Goal: Information Seeking & Learning: Find specific fact

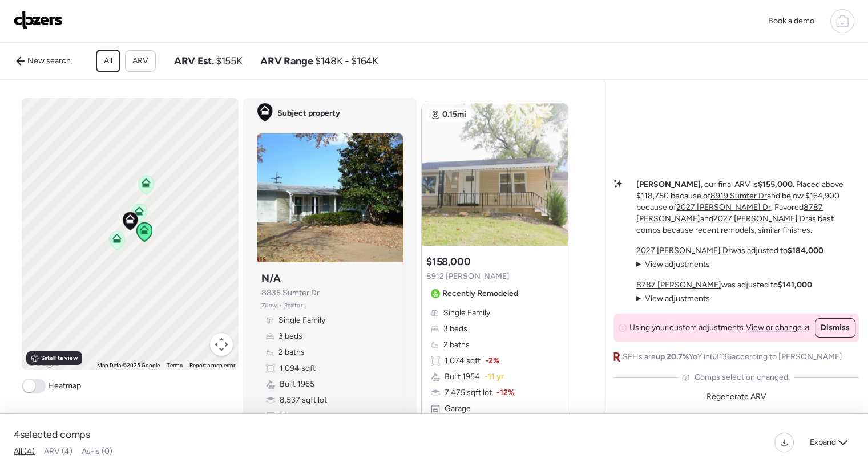
scroll to position [1229, 0]
click at [555, 172] on div at bounding box center [555, 170] width 14 height 14
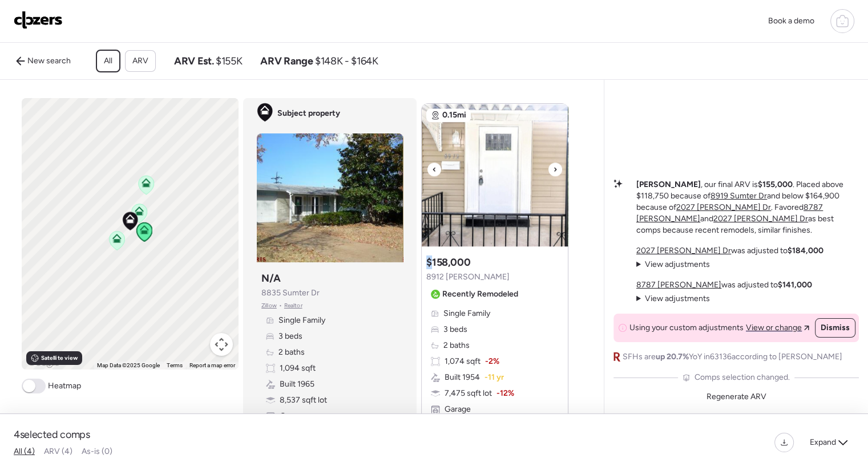
click at [555, 172] on div at bounding box center [555, 170] width 14 height 14
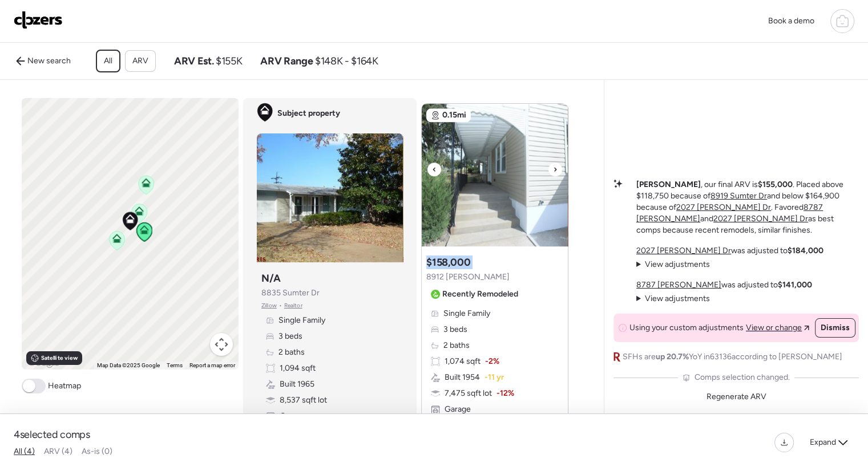
click at [555, 172] on div at bounding box center [555, 170] width 14 height 14
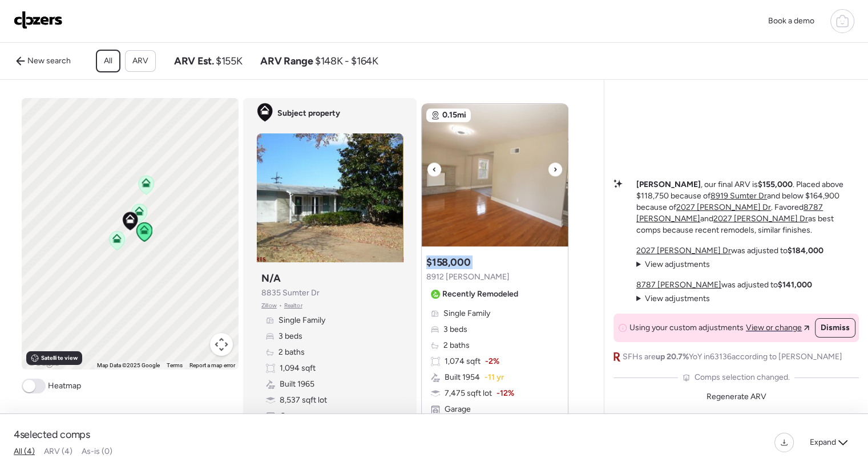
click at [555, 172] on div at bounding box center [555, 170] width 14 height 14
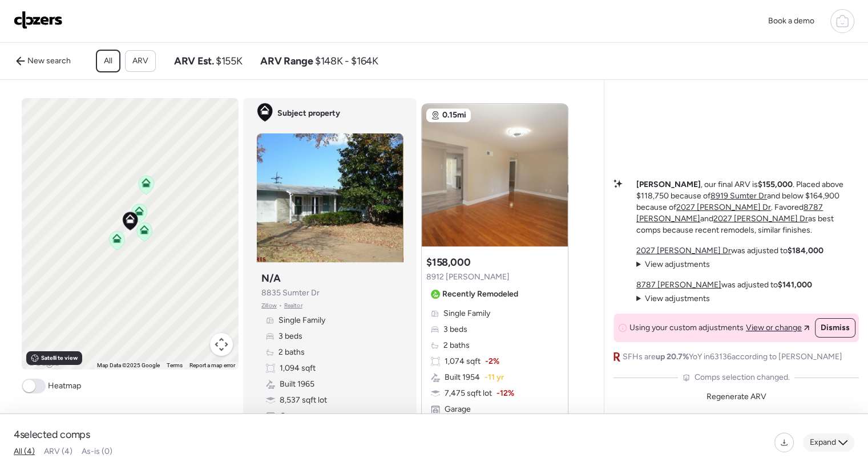
click at [840, 439] on icon at bounding box center [842, 442] width 9 height 9
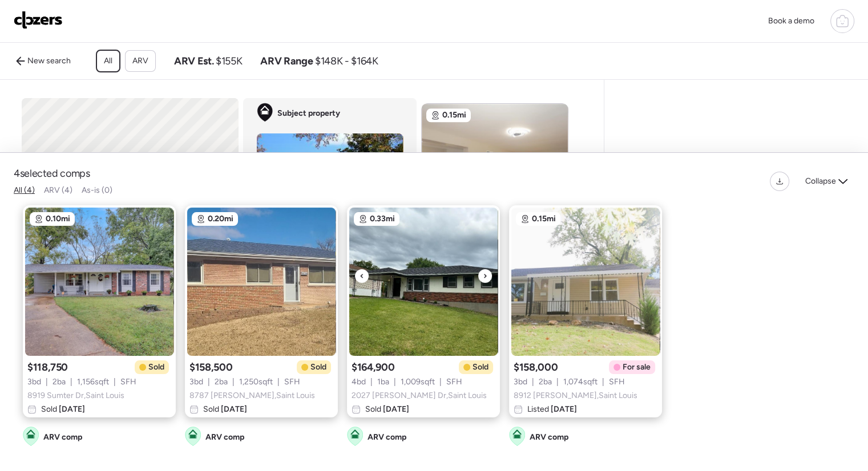
click at [484, 270] on icon at bounding box center [485, 276] width 5 height 14
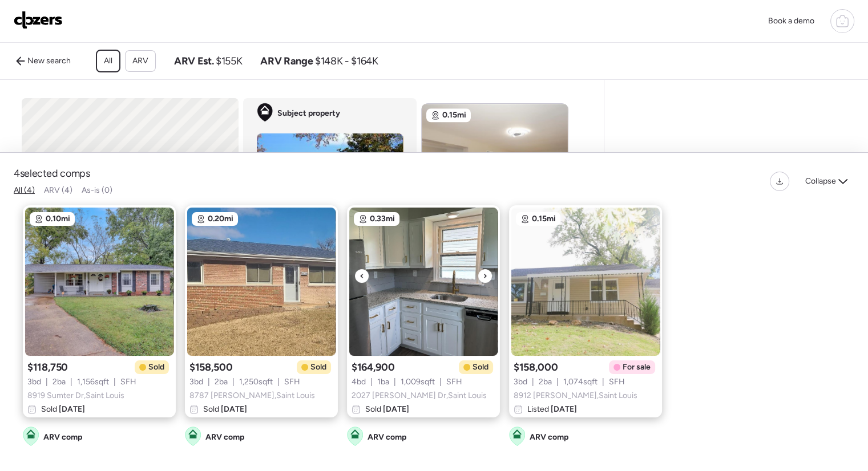
click at [484, 270] on icon at bounding box center [485, 276] width 5 height 14
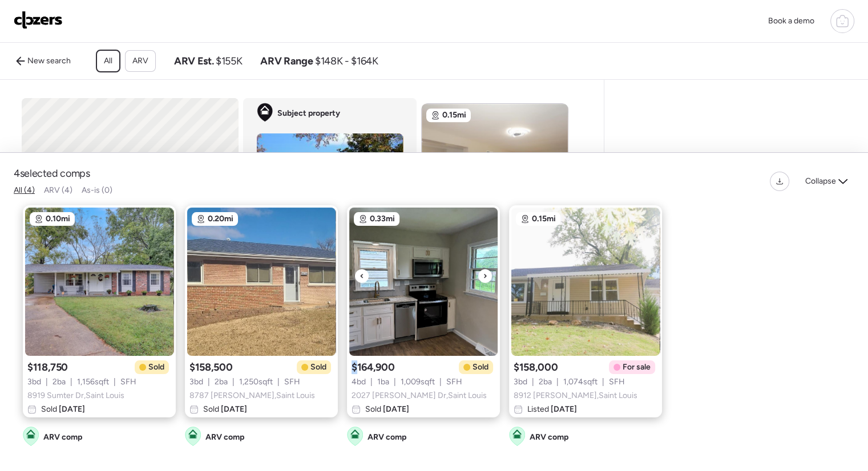
click at [484, 270] on icon at bounding box center [485, 276] width 5 height 14
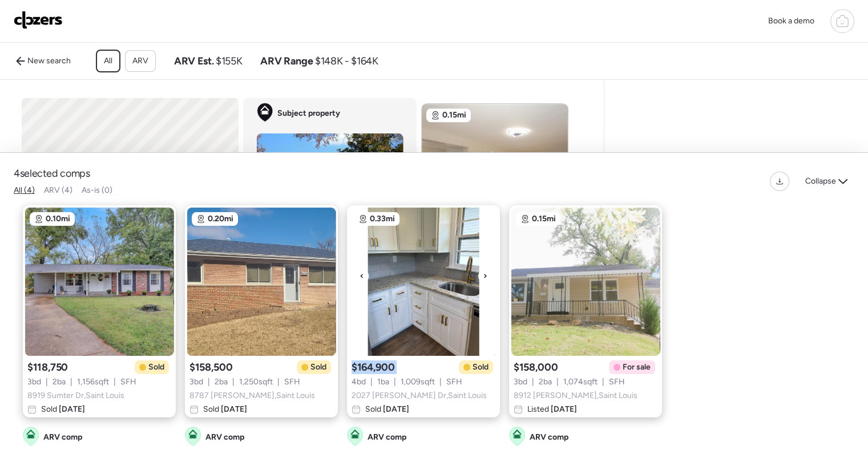
click at [484, 270] on icon at bounding box center [485, 276] width 5 height 14
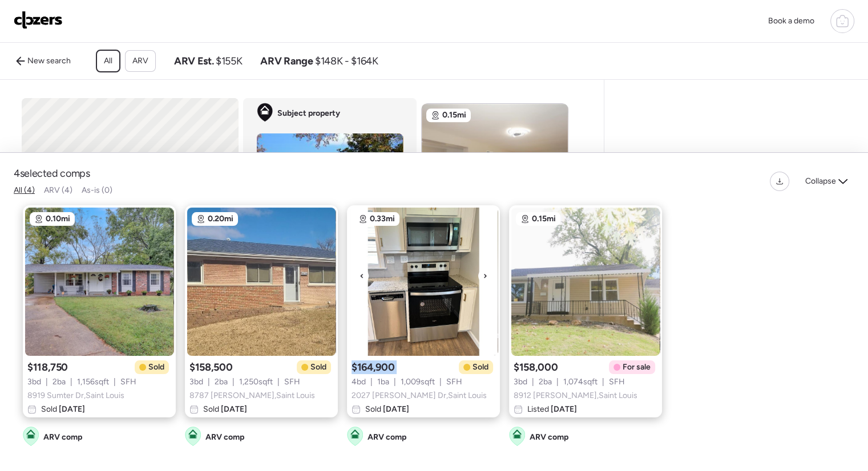
click at [484, 270] on icon at bounding box center [485, 276] width 5 height 14
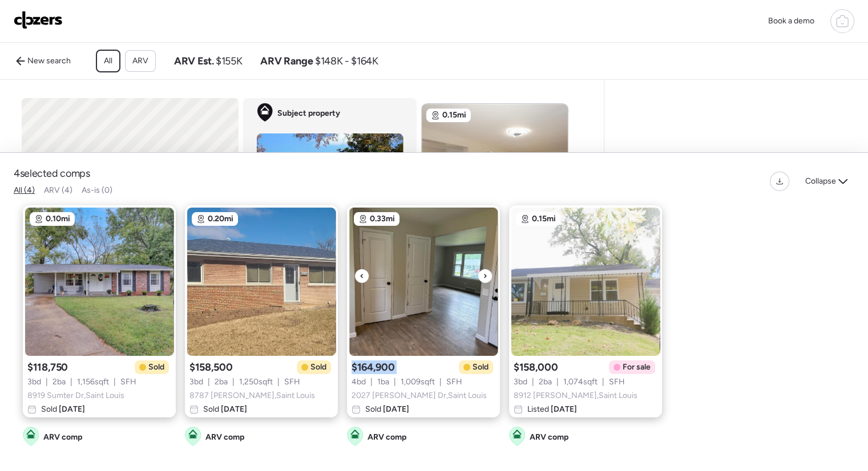
click at [484, 270] on icon at bounding box center [485, 276] width 5 height 14
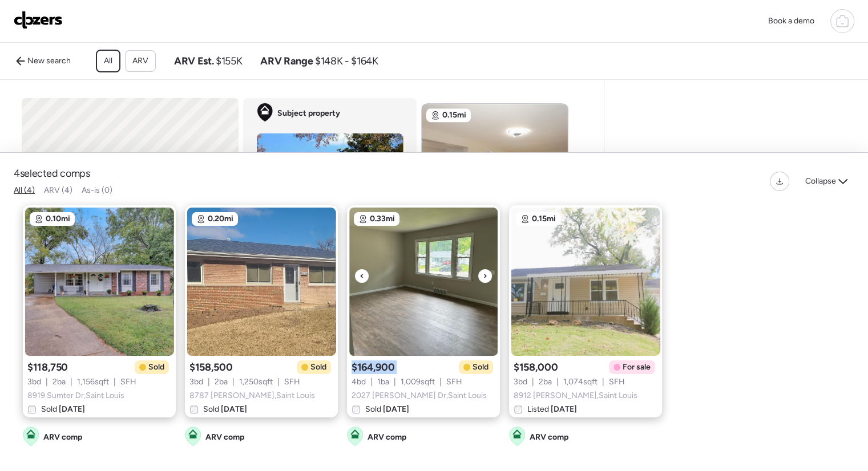
click at [484, 270] on icon at bounding box center [485, 276] width 5 height 14
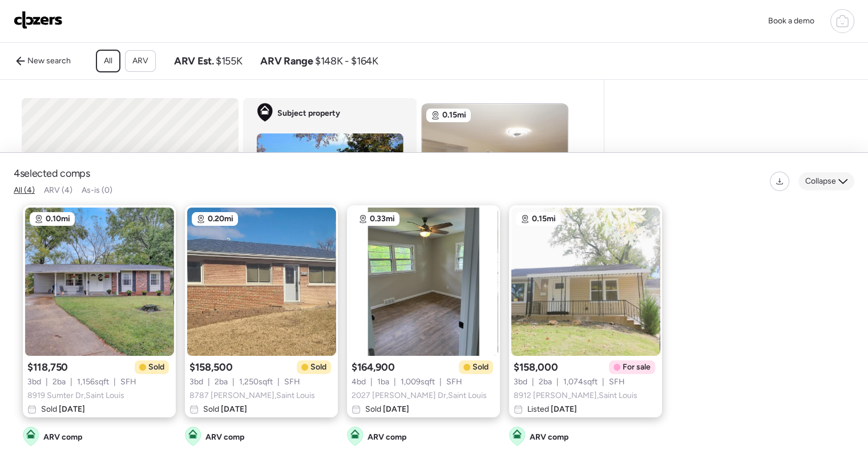
click at [841, 179] on icon at bounding box center [842, 181] width 9 height 5
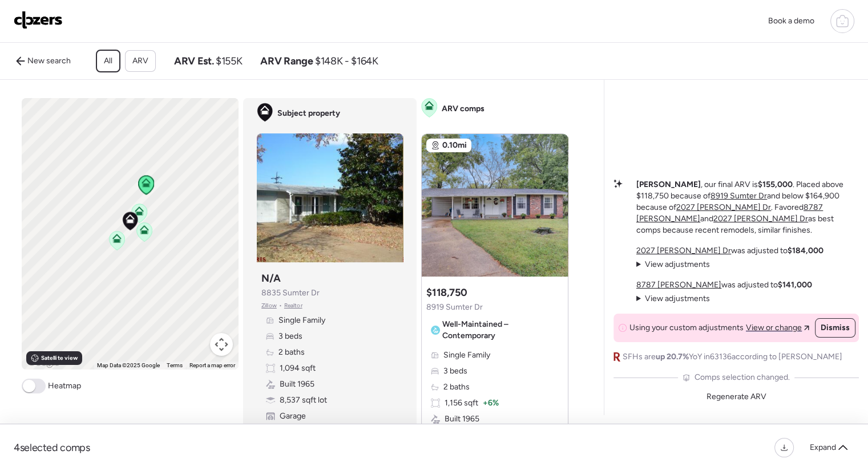
scroll to position [0, 0]
click at [753, 402] on span "Regenerate ARV" at bounding box center [736, 397] width 60 height 10
click at [846, 450] on icon at bounding box center [842, 447] width 9 height 9
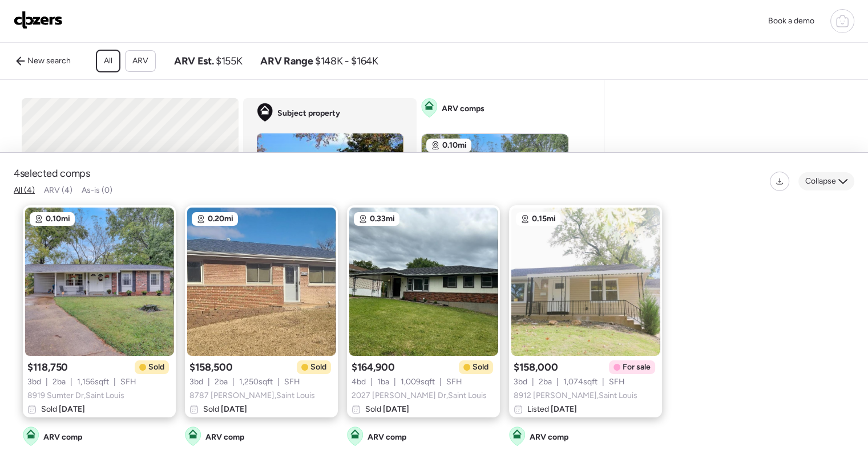
click at [830, 176] on span "Collapse" at bounding box center [820, 181] width 31 height 11
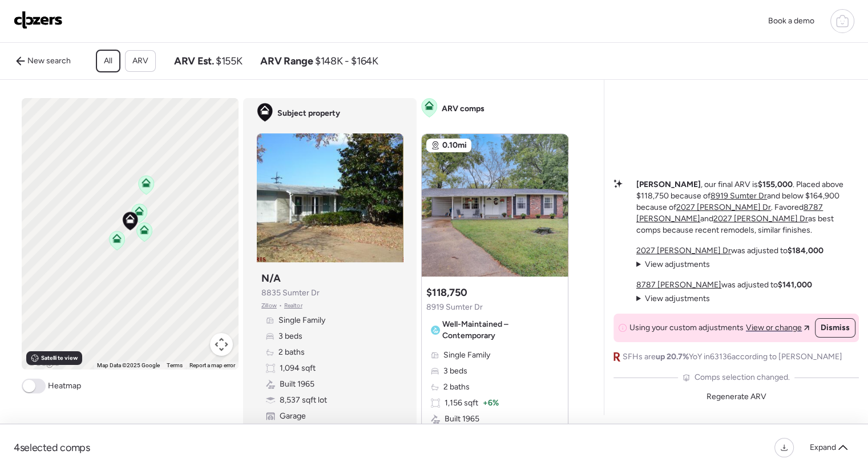
scroll to position [1, 0]
click at [669, 192] on p "[PERSON_NAME] , our final ARV is $155,000 . Placed above $118,750 because of 89…" at bounding box center [747, 207] width 223 height 57
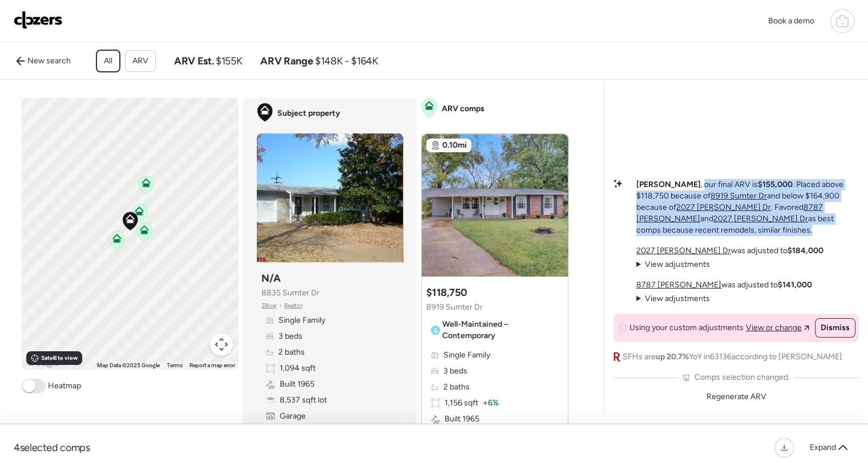
drag, startPoint x: 669, startPoint y: 192, endPoint x: 777, endPoint y: 239, distance: 118.1
click at [777, 236] on p "[PERSON_NAME] , our final ARV is $155,000 . Placed above $118,750 because of 89…" at bounding box center [747, 207] width 223 height 57
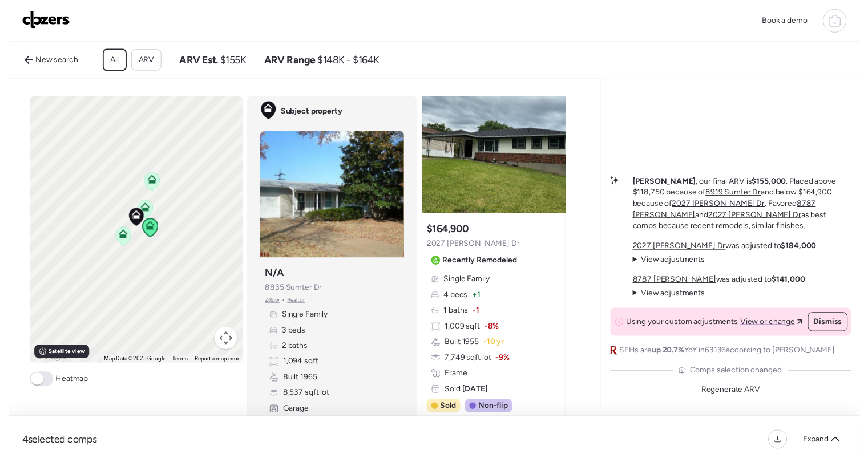
scroll to position [867, 0]
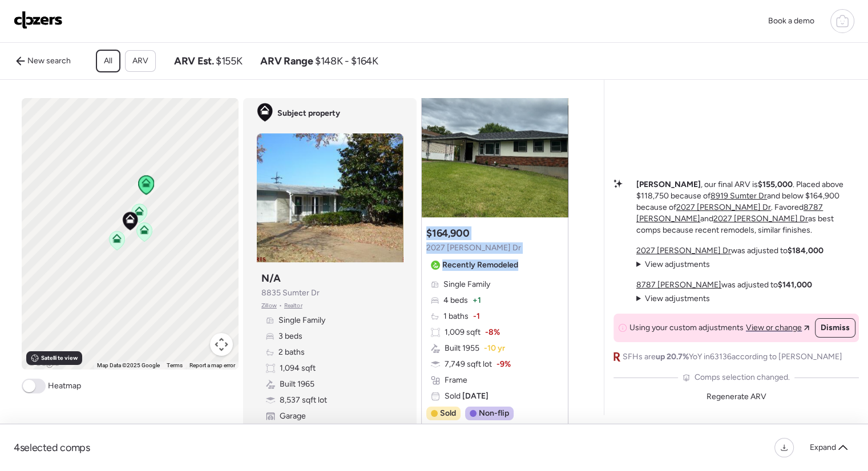
drag, startPoint x: 512, startPoint y: 260, endPoint x: 422, endPoint y: 241, distance: 92.0
click at [422, 241] on div "Suggested comp $164,900 2027 [PERSON_NAME] Dr Recently Remodeled Single Family …" at bounding box center [495, 336] width 146 height 228
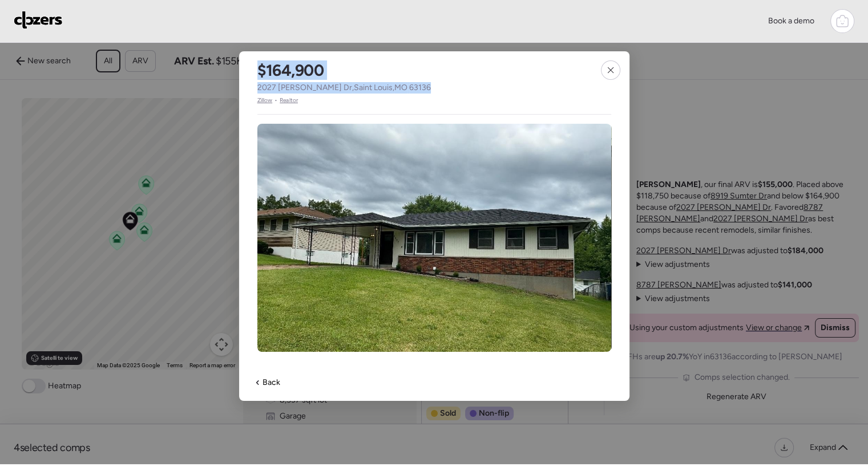
drag, startPoint x: 427, startPoint y: 91, endPoint x: 256, endPoint y: 74, distance: 171.5
click at [256, 74] on div "$164,900 [STREET_ADDRESS][PERSON_NAME] • Realtor" at bounding box center [344, 78] width 210 height 54
copy div "$164,900 [STREET_ADDRESS][PERSON_NAME]"
click at [613, 71] on icon at bounding box center [610, 70] width 9 height 9
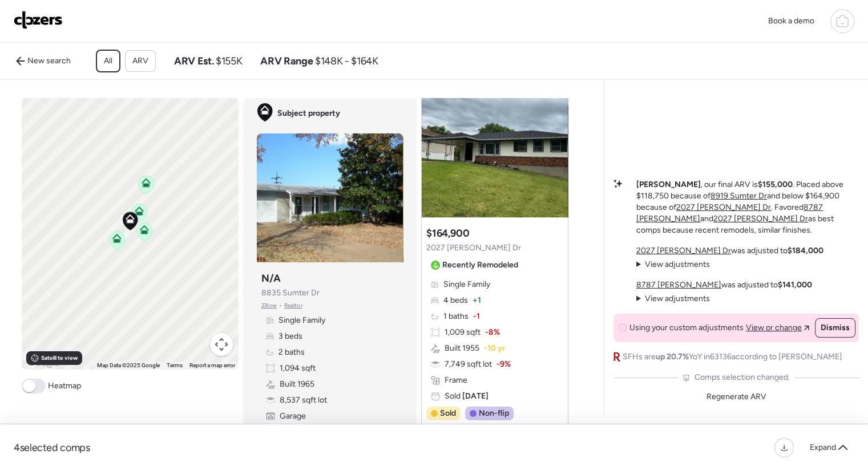
click at [840, 28] on div at bounding box center [842, 21] width 24 height 24
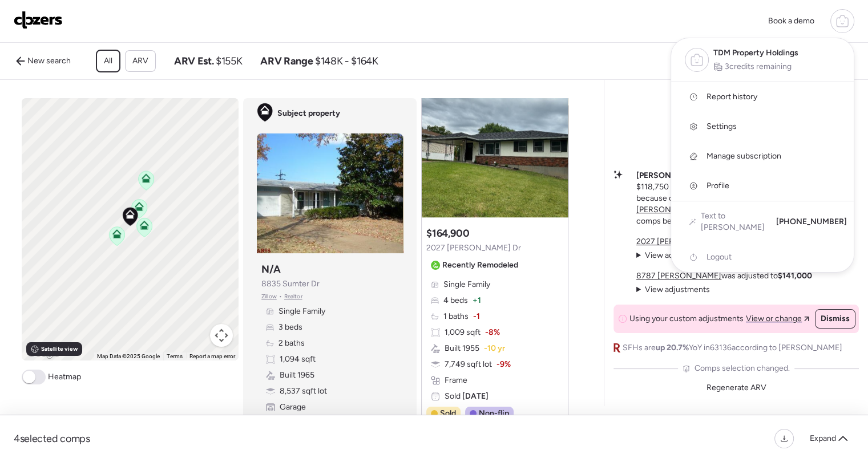
click at [720, 102] on span "Report history" at bounding box center [731, 96] width 51 height 11
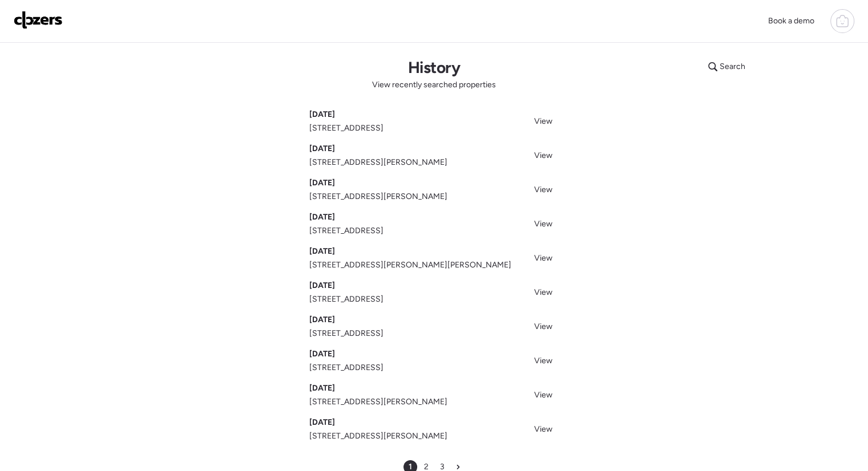
scroll to position [4, 0]
